Goal: Information Seeking & Learning: Learn about a topic

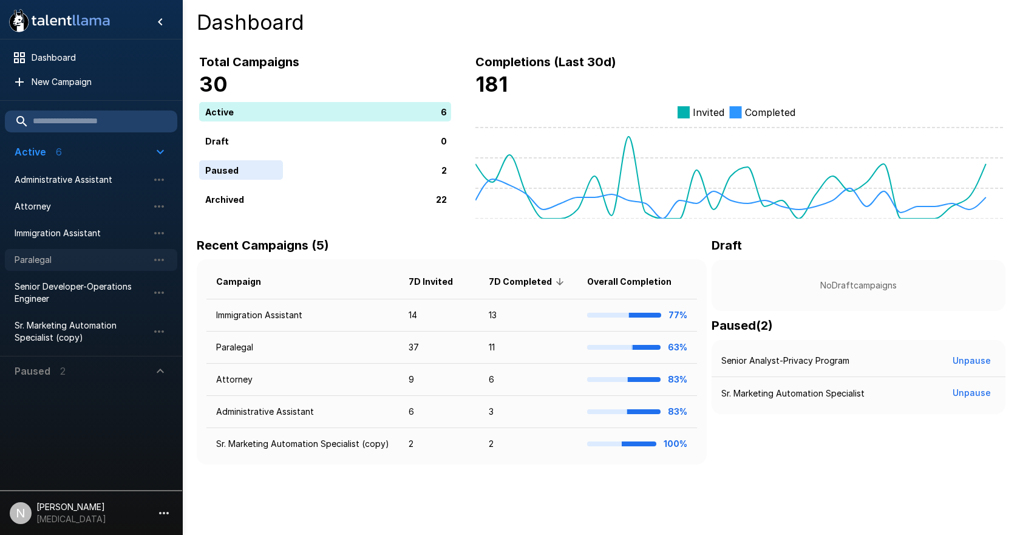
click at [72, 260] on span "Paralegal" at bounding box center [82, 260] width 134 height 12
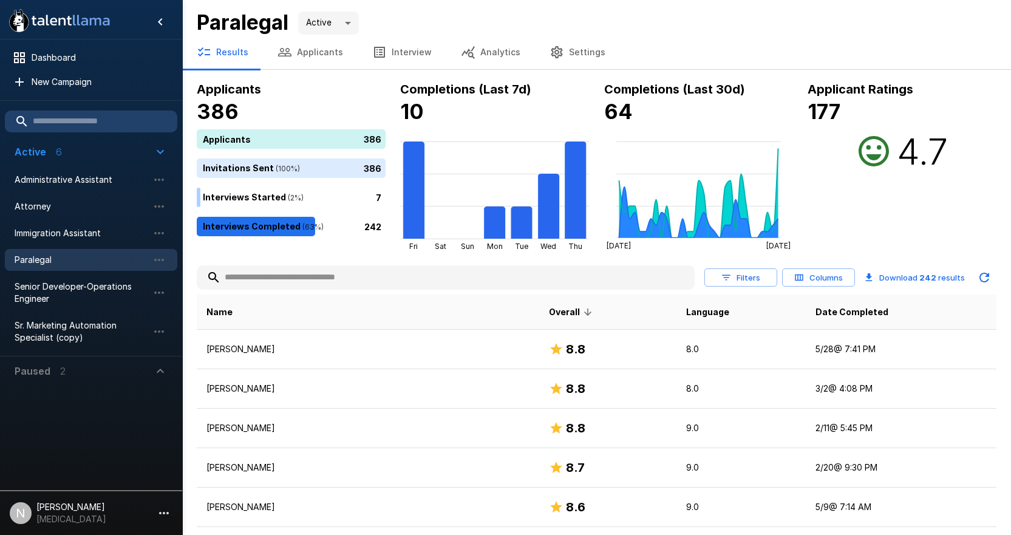
click at [304, 281] on input "text" at bounding box center [446, 278] width 498 height 22
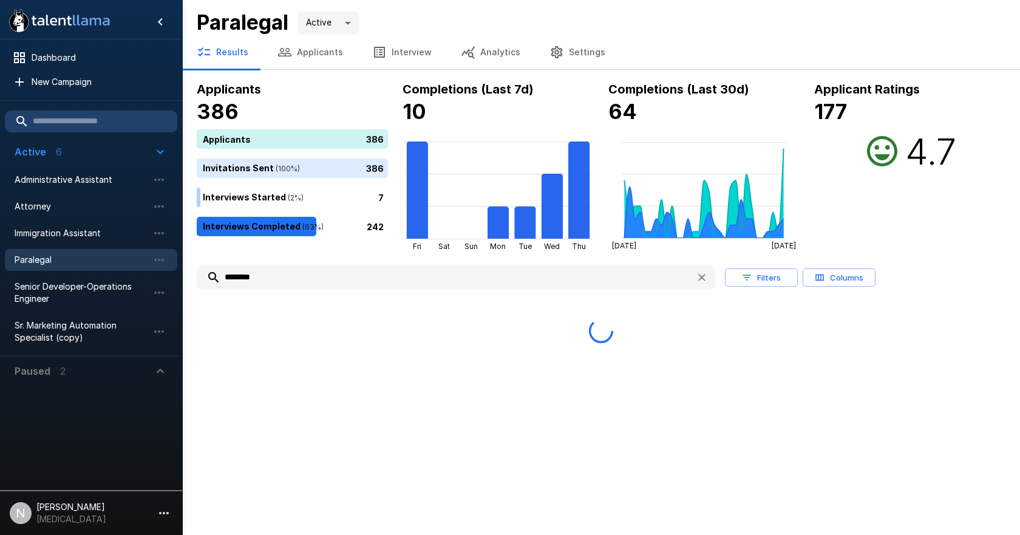
type input "********"
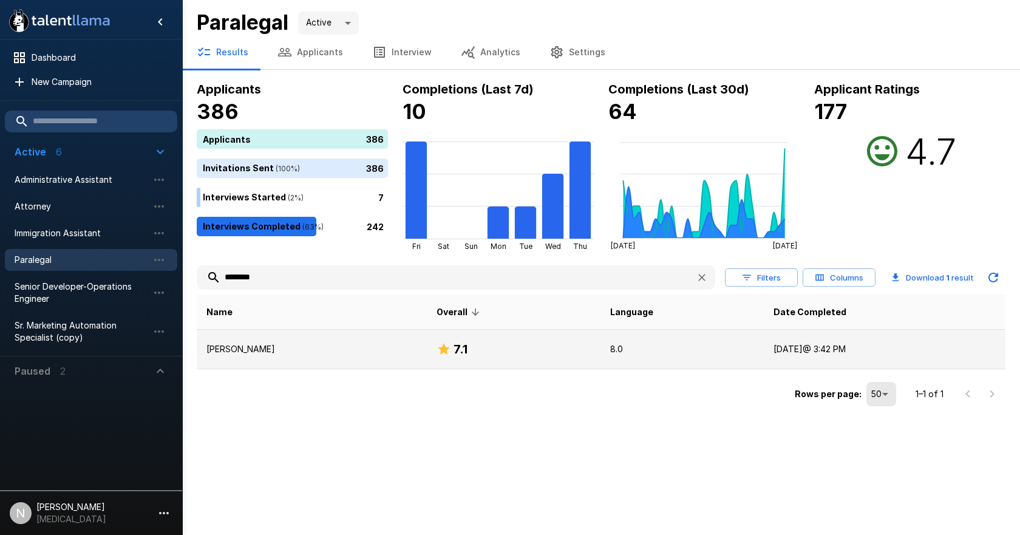
click at [256, 348] on p "John Henry Bergloff" at bounding box center [311, 349] width 211 height 12
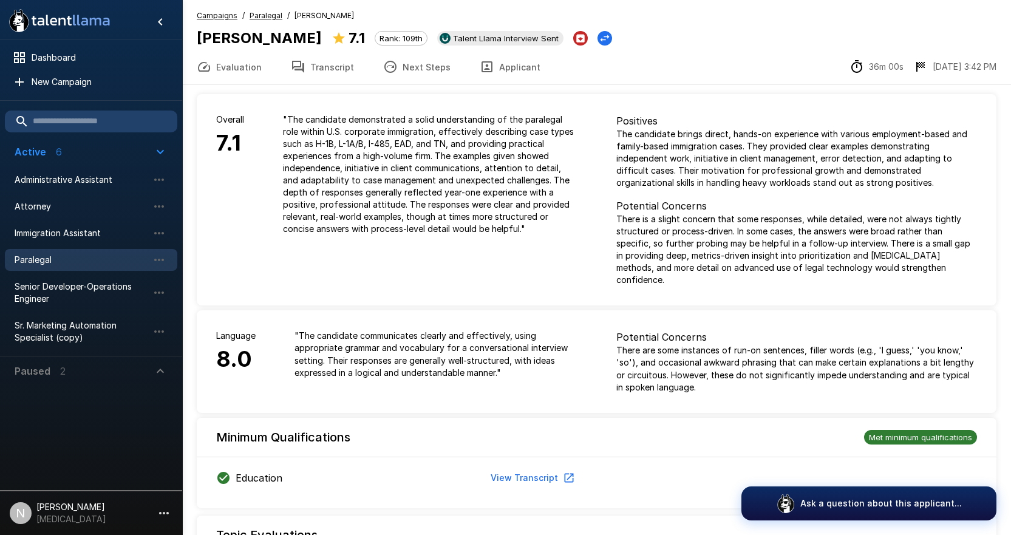
click at [415, 68] on button "Next Steps" at bounding box center [416, 67] width 97 height 34
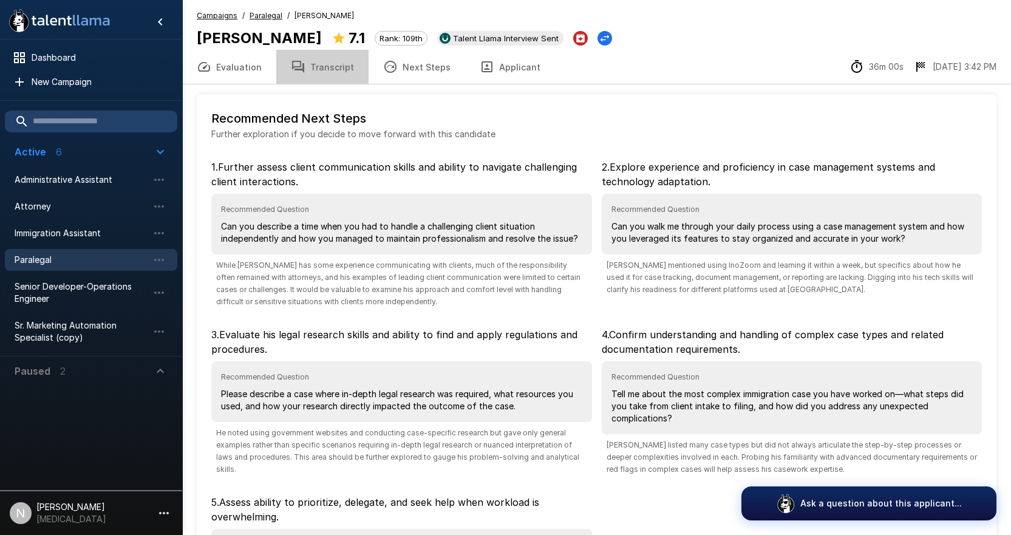
click at [321, 67] on button "Transcript" at bounding box center [322, 67] width 92 height 34
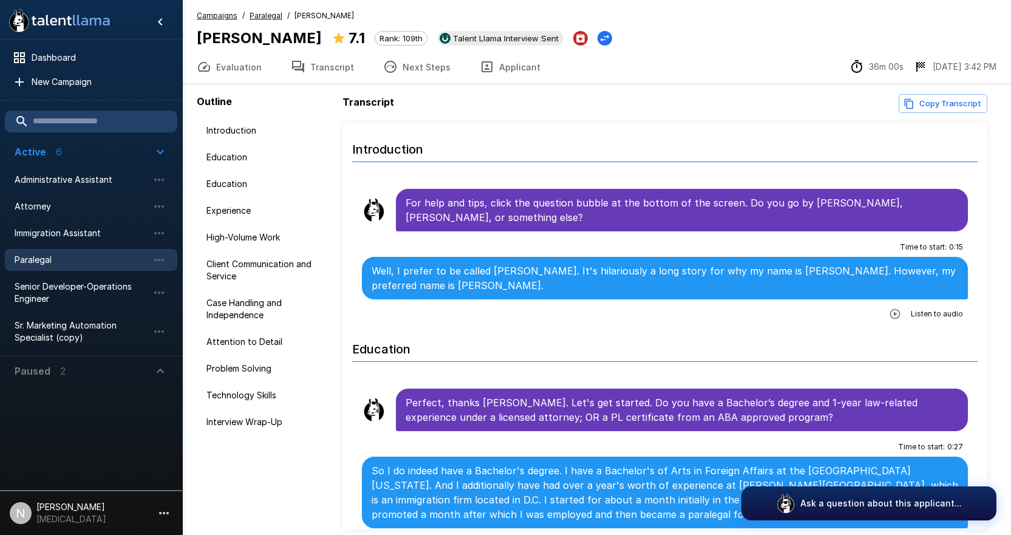
click at [912, 104] on icon "Copy transcript" at bounding box center [908, 103] width 11 height 11
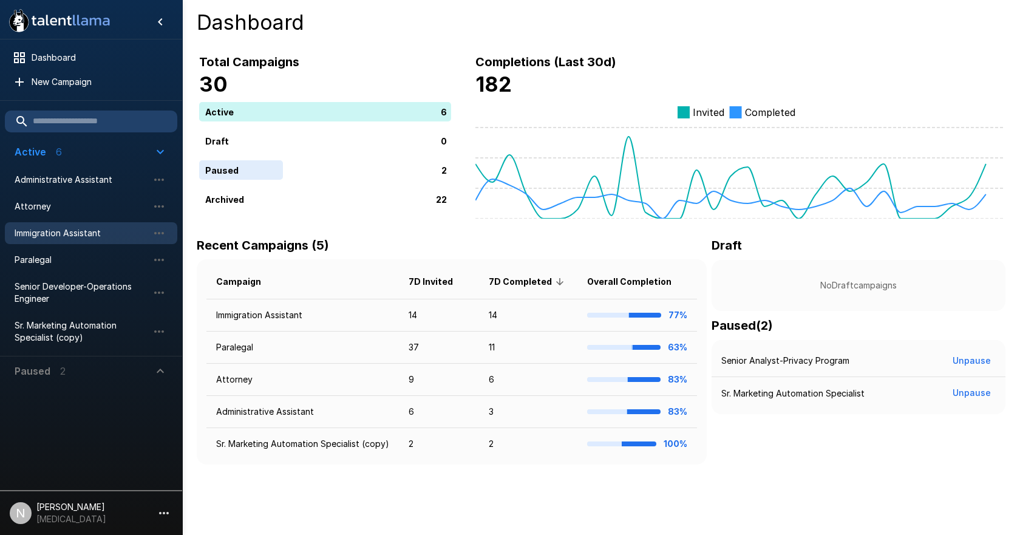
click at [54, 230] on span "Immigration Assistant" at bounding box center [82, 233] width 134 height 12
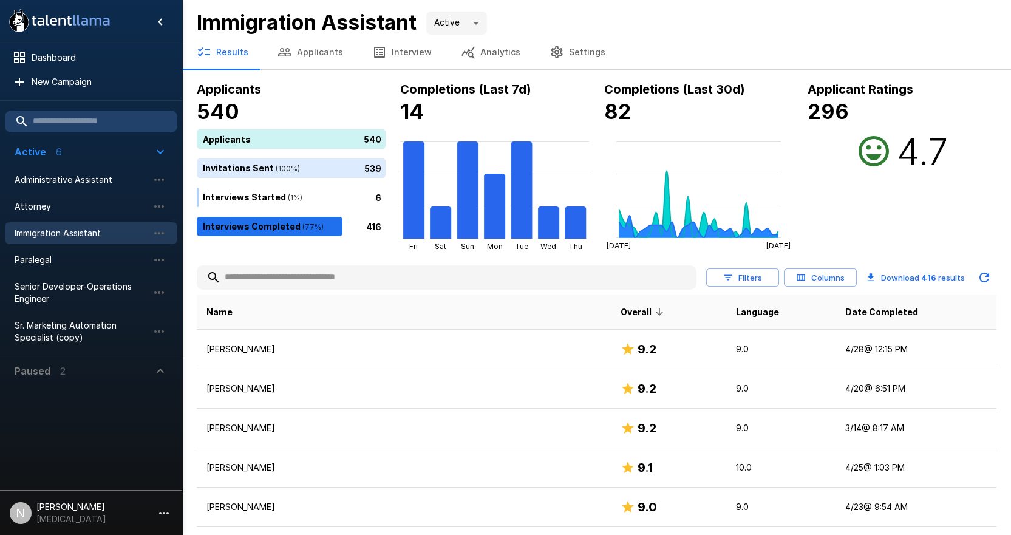
click at [298, 277] on input "text" at bounding box center [447, 278] width 500 height 22
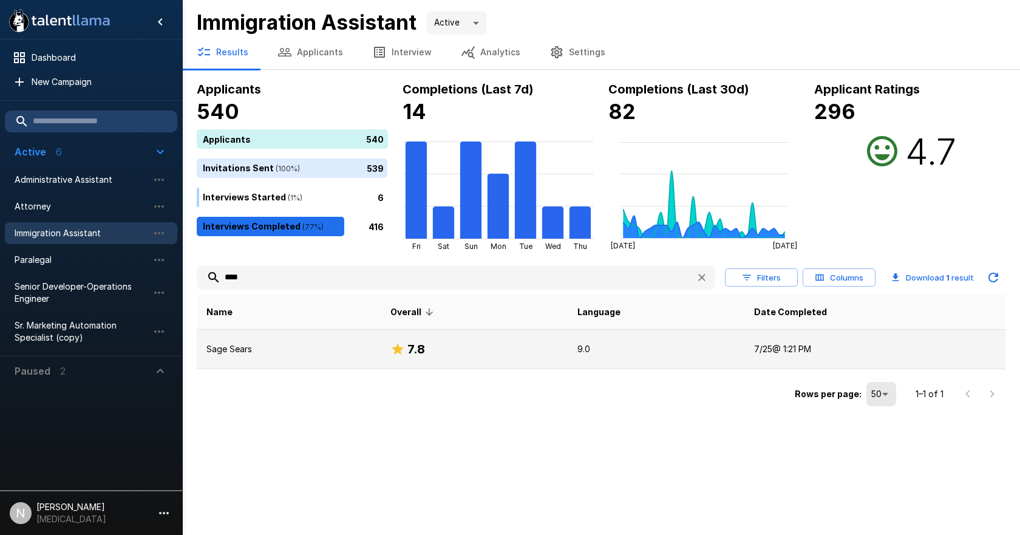
type input "****"
click at [239, 345] on p "Sage Sears" at bounding box center [288, 349] width 165 height 12
